Goal: Task Accomplishment & Management: Manage account settings

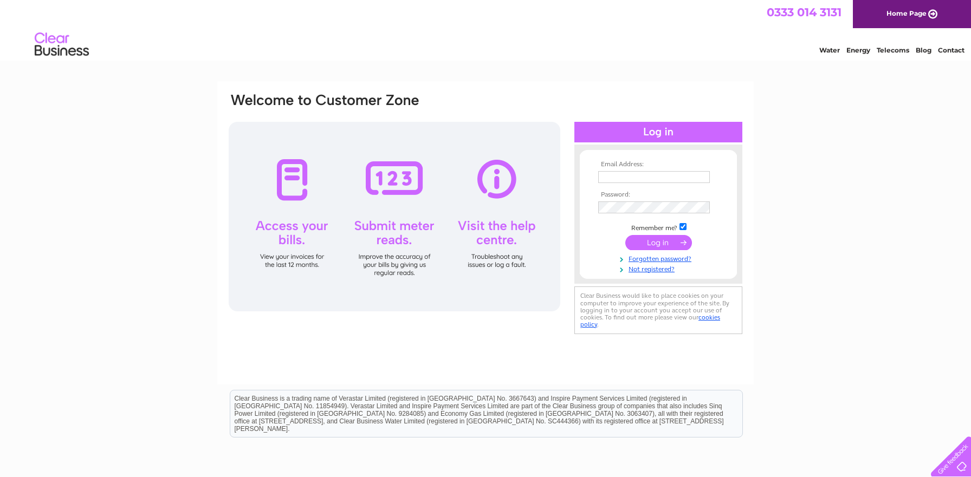
click at [627, 180] on input "text" at bounding box center [654, 177] width 112 height 12
type input "[EMAIL_ADDRESS][DOMAIN_NAME]"
click at [662, 240] on input "submit" at bounding box center [658, 243] width 67 height 15
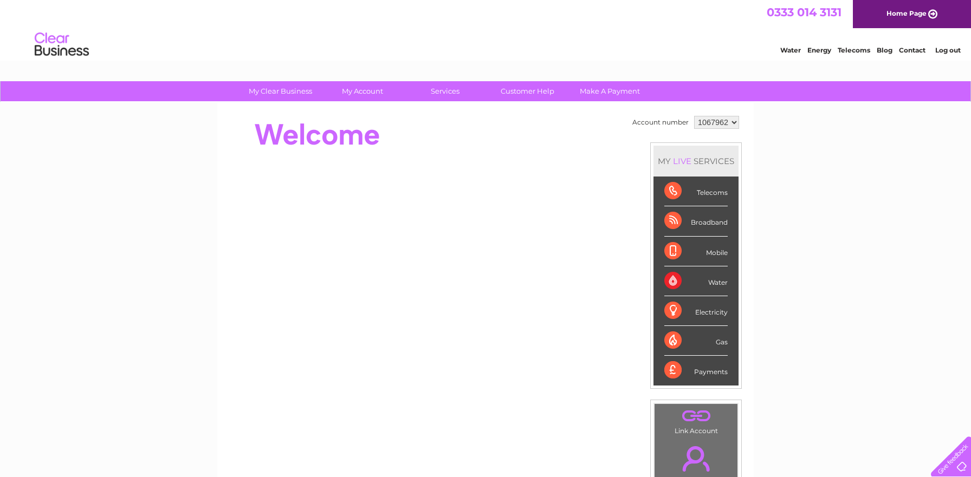
click at [955, 46] on link "Log out" at bounding box center [947, 50] width 25 height 8
